Goal: Entertainment & Leisure: Consume media (video, audio)

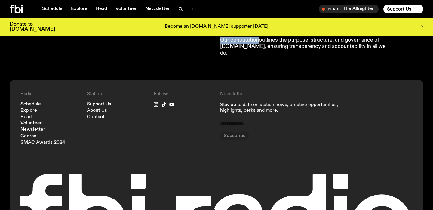
scroll to position [654, 0]
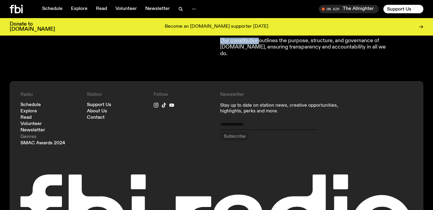
click at [30, 134] on link "Genres" at bounding box center [28, 136] width 16 height 5
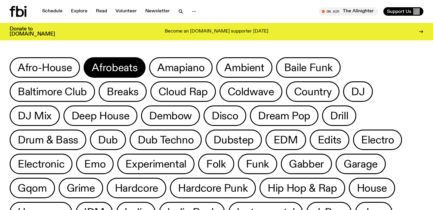
click at [93, 68] on span "Afrobeats" at bounding box center [115, 68] width 46 height 12
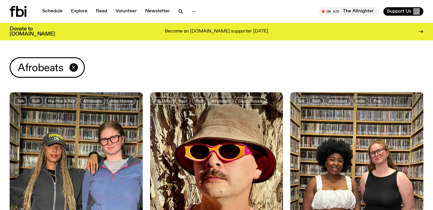
click at [72, 68] on icon "button" at bounding box center [73, 67] width 7 height 7
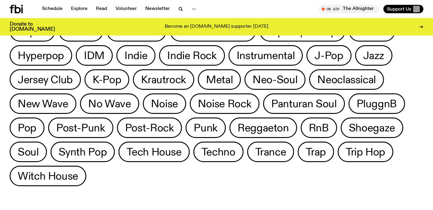
scroll to position [150, 0]
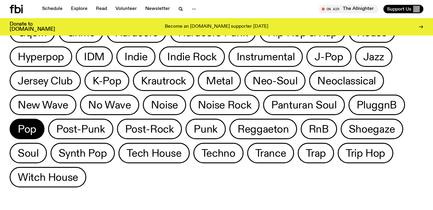
click at [32, 128] on span "Pop" at bounding box center [27, 129] width 19 height 12
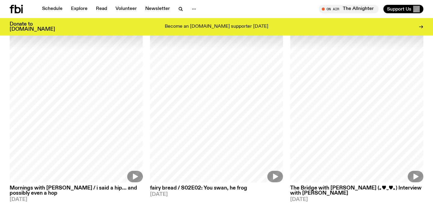
scroll to position [550, 0]
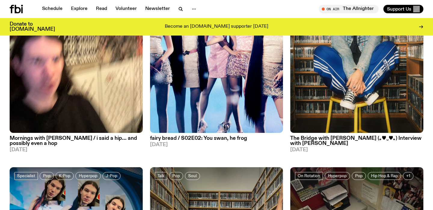
click at [17, 10] on icon at bounding box center [16, 9] width 13 height 8
